Goal: Complete application form

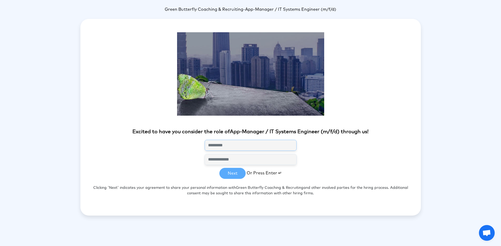
click at [246, 145] on input "text" at bounding box center [250, 145] width 92 height 11
type input "**********"
click at [238, 174] on button "Next" at bounding box center [232, 173] width 26 height 11
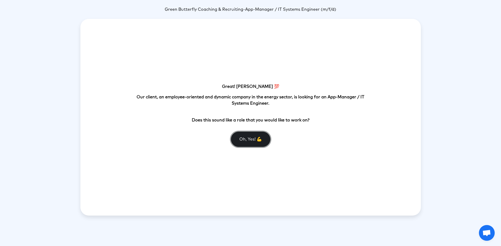
click at [240, 139] on button "Oh, Yes! 💪" at bounding box center [250, 139] width 39 height 15
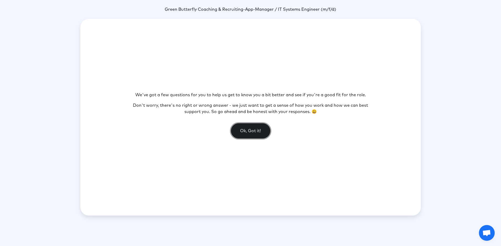
click at [247, 131] on button "Ok, Got it!" at bounding box center [250, 130] width 39 height 15
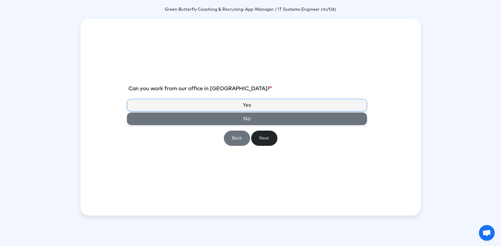
click at [244, 120] on label "No" at bounding box center [247, 119] width 240 height 13
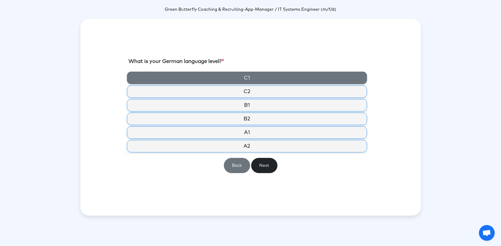
click at [244, 81] on label "C1" at bounding box center [247, 78] width 240 height 13
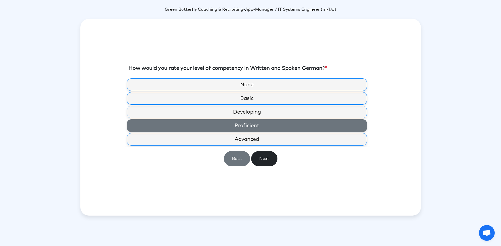
click at [237, 126] on label "Proficient" at bounding box center [247, 125] width 240 height 13
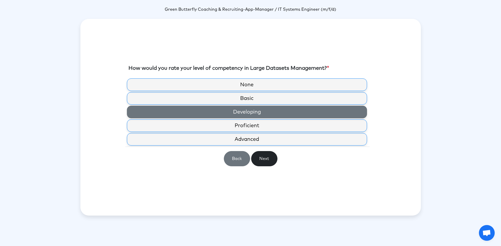
click at [249, 117] on label "Developing" at bounding box center [247, 112] width 240 height 13
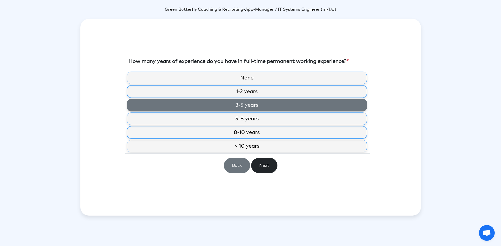
click at [255, 102] on label "3-5 years" at bounding box center [247, 105] width 240 height 13
